Goal: Task Accomplishment & Management: Manage account settings

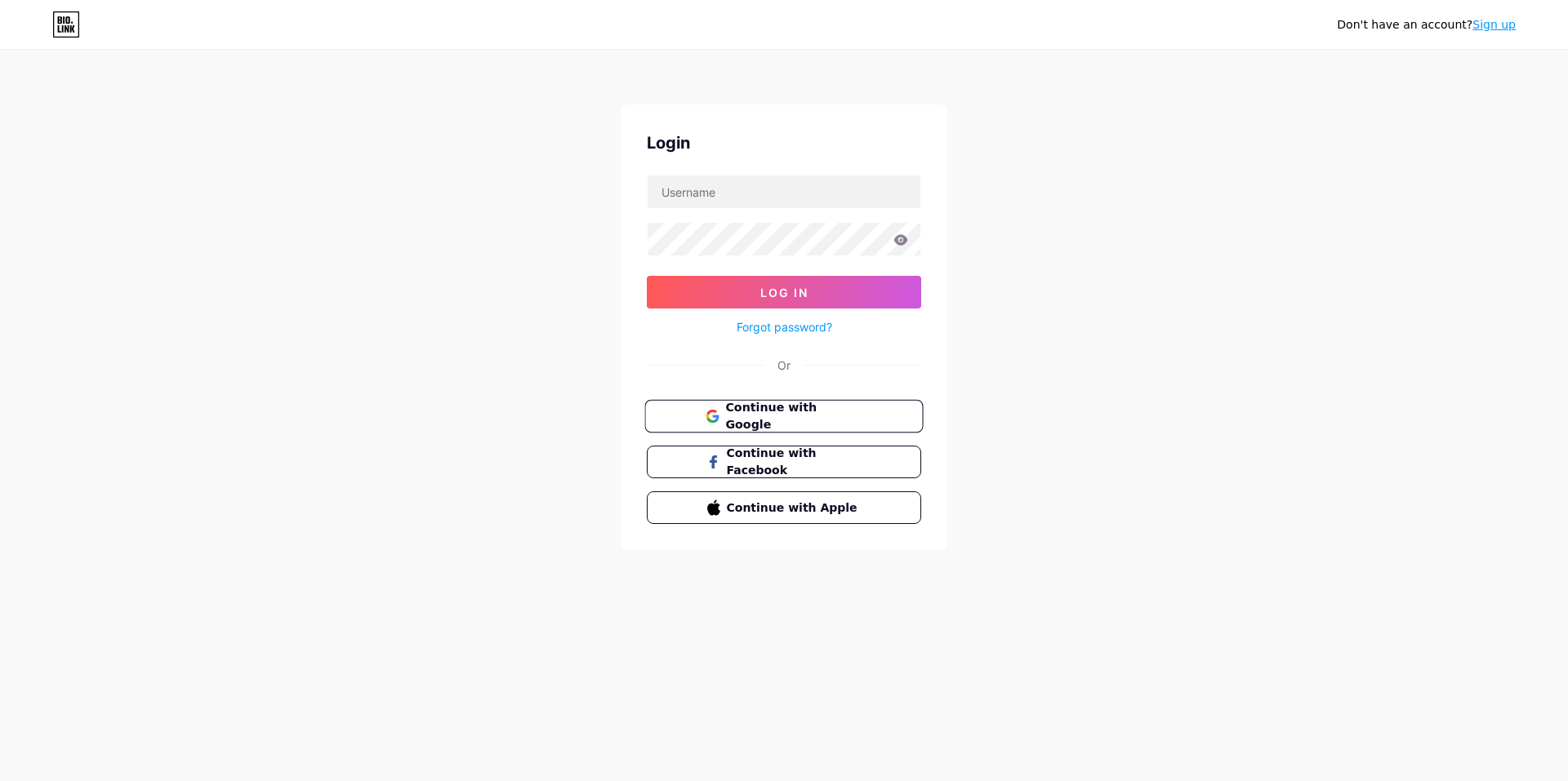
click at [753, 414] on span "Continue with Google" at bounding box center [793, 416] width 136 height 35
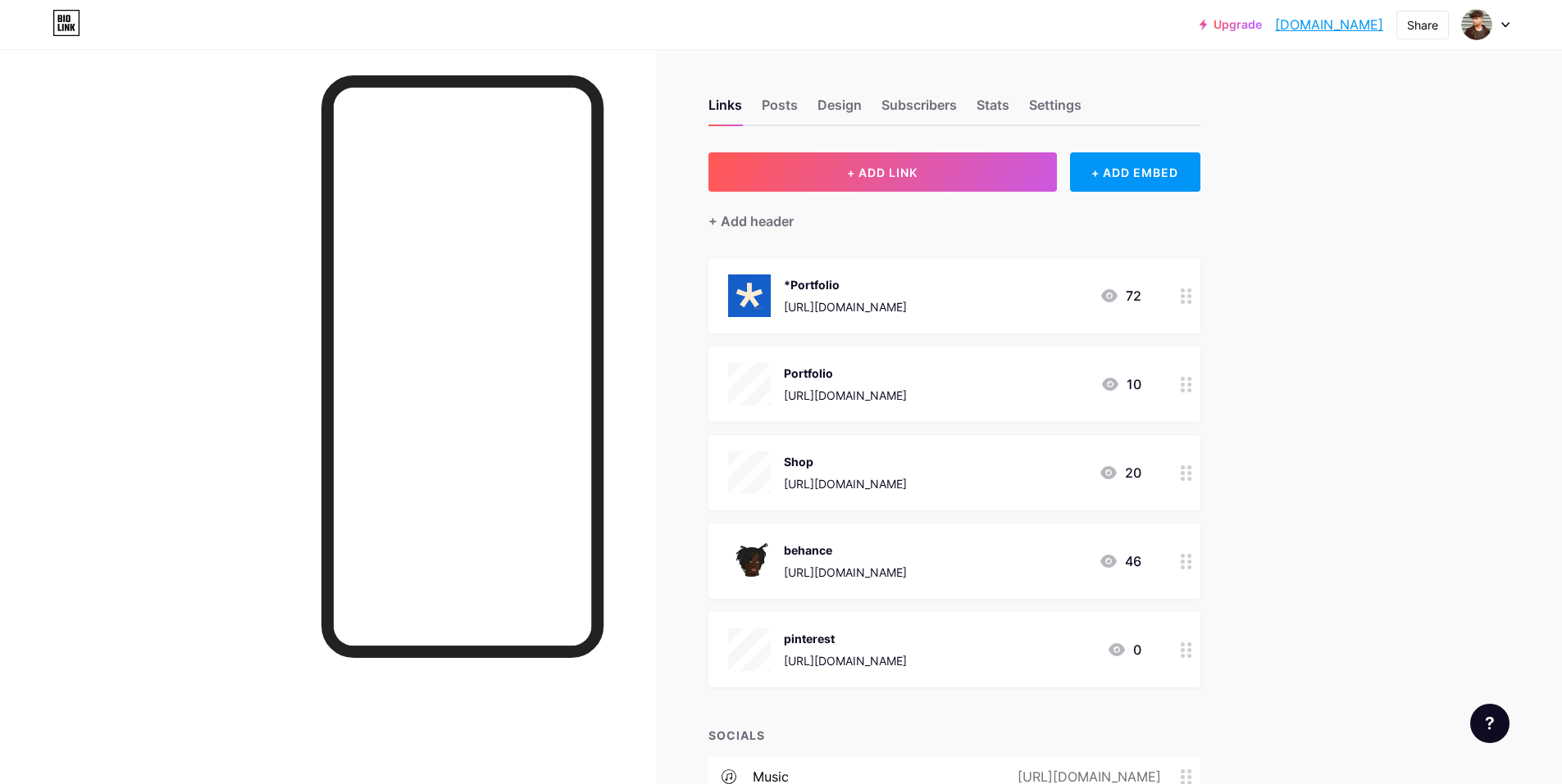
click at [844, 302] on div "[URL][DOMAIN_NAME]" at bounding box center [844, 306] width 123 height 17
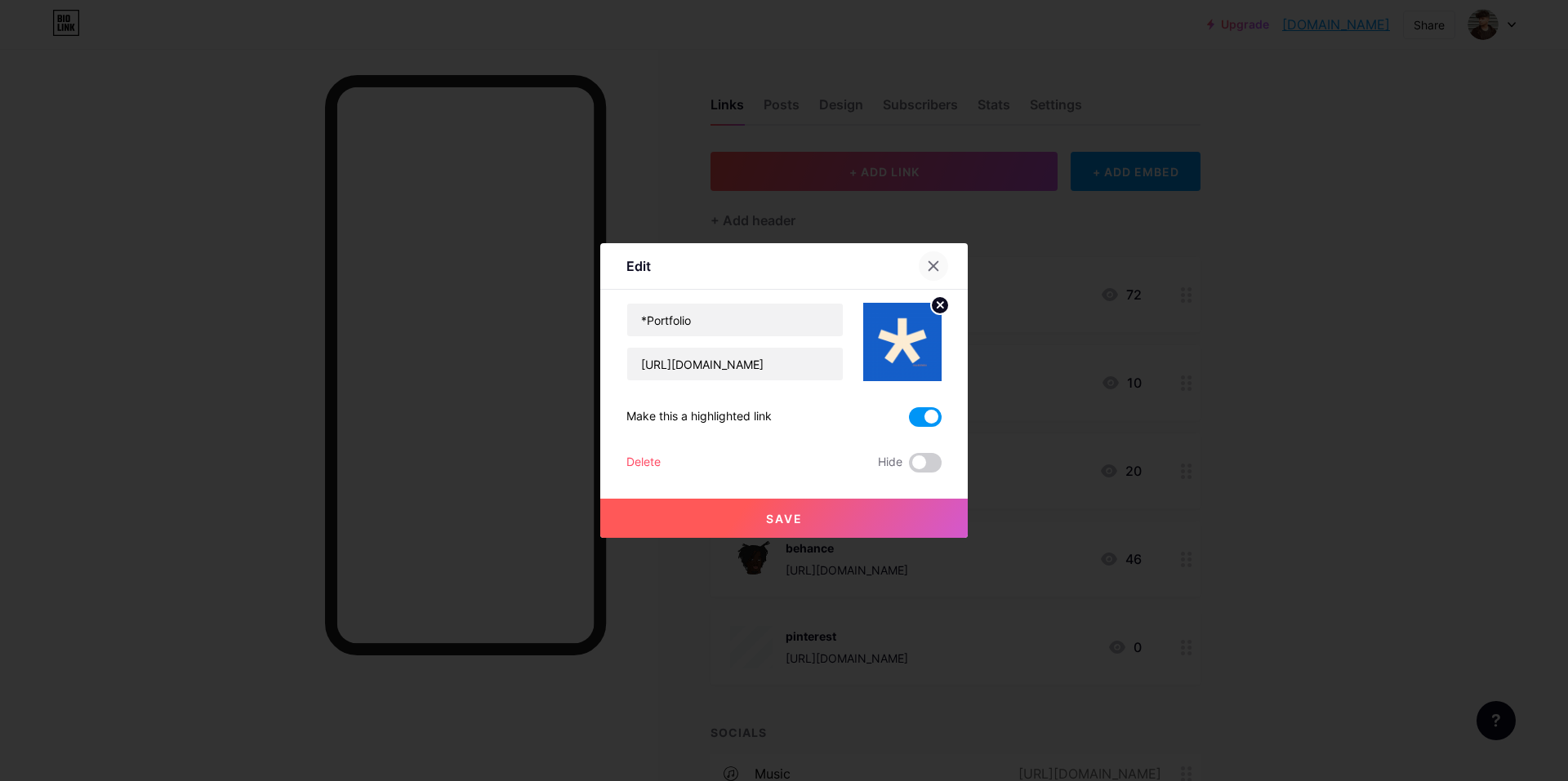
click at [932, 267] on icon at bounding box center [934, 267] width 9 height 9
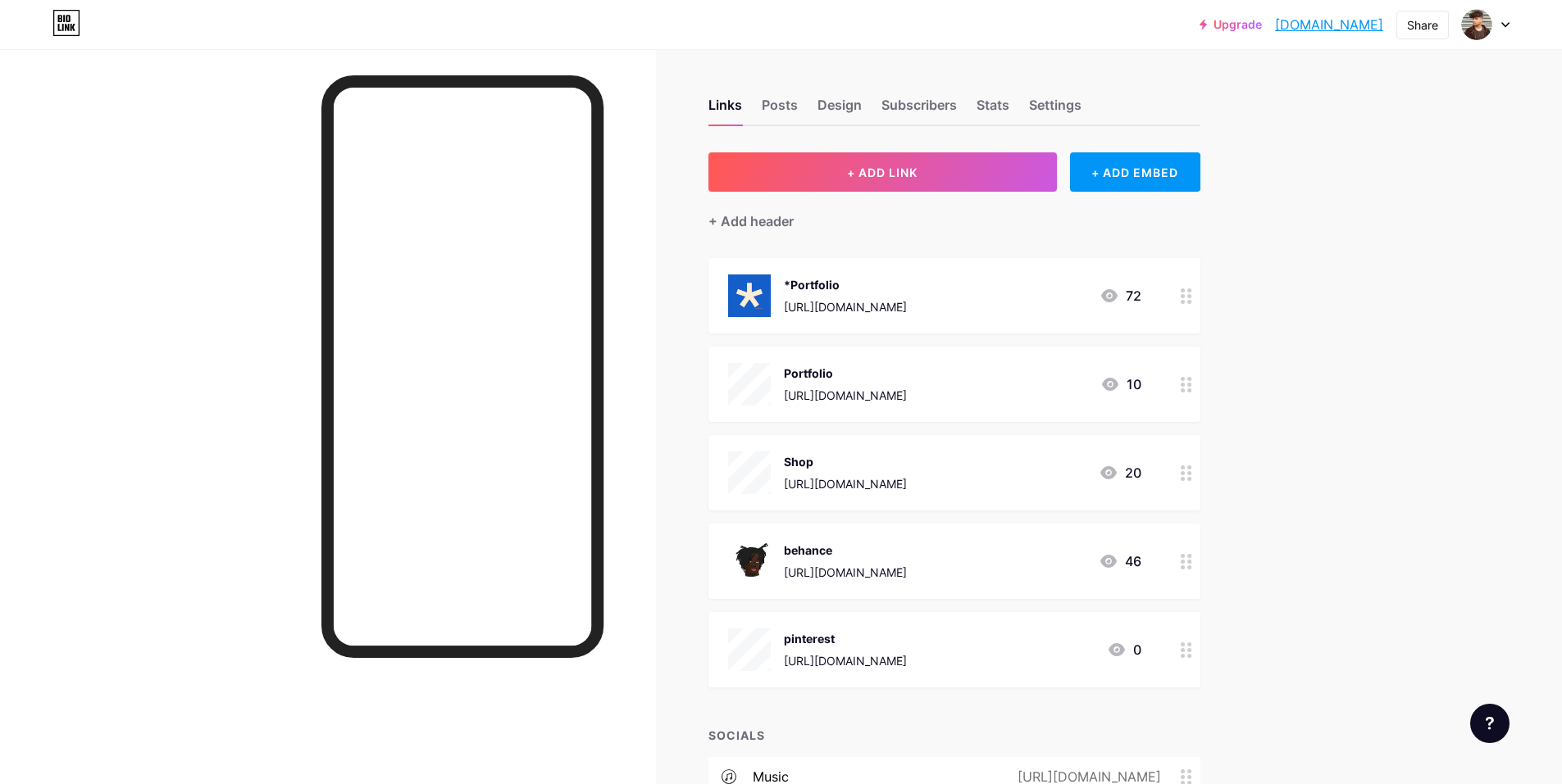
click at [879, 305] on div "[URL][DOMAIN_NAME]" at bounding box center [844, 306] width 123 height 17
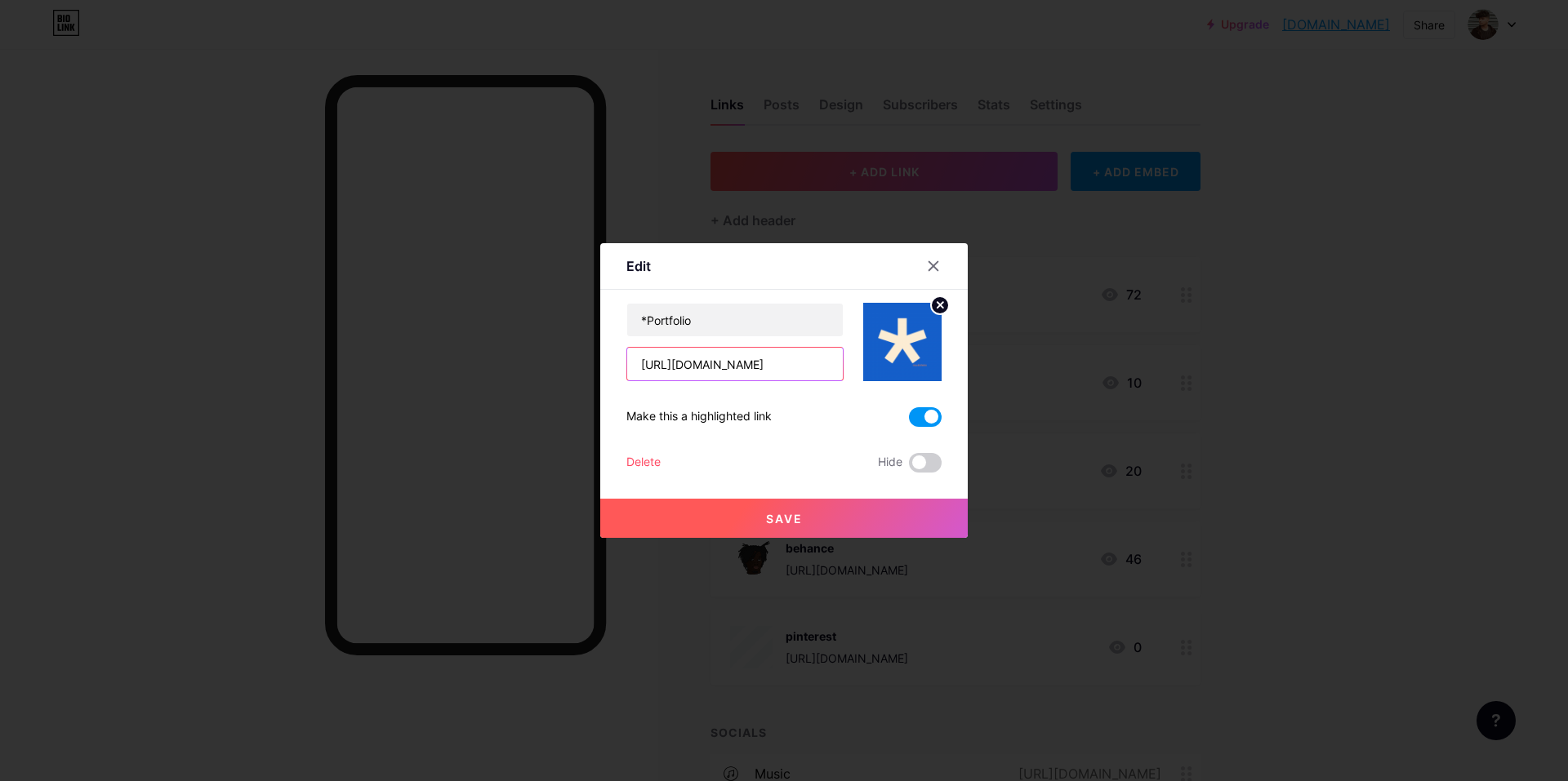
click at [712, 369] on input "[URL][DOMAIN_NAME]" at bounding box center [735, 364] width 216 height 33
